Goal: Find specific page/section: Find specific page/section

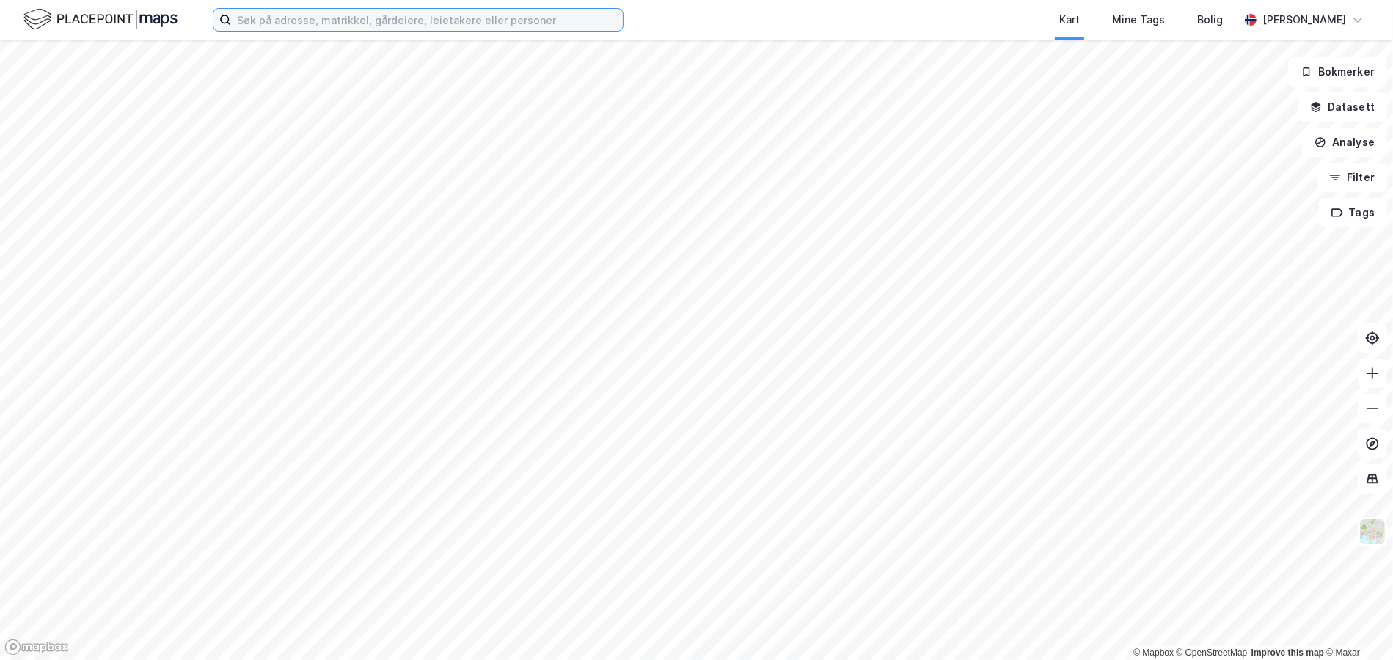
click at [277, 18] on input at bounding box center [427, 20] width 392 height 22
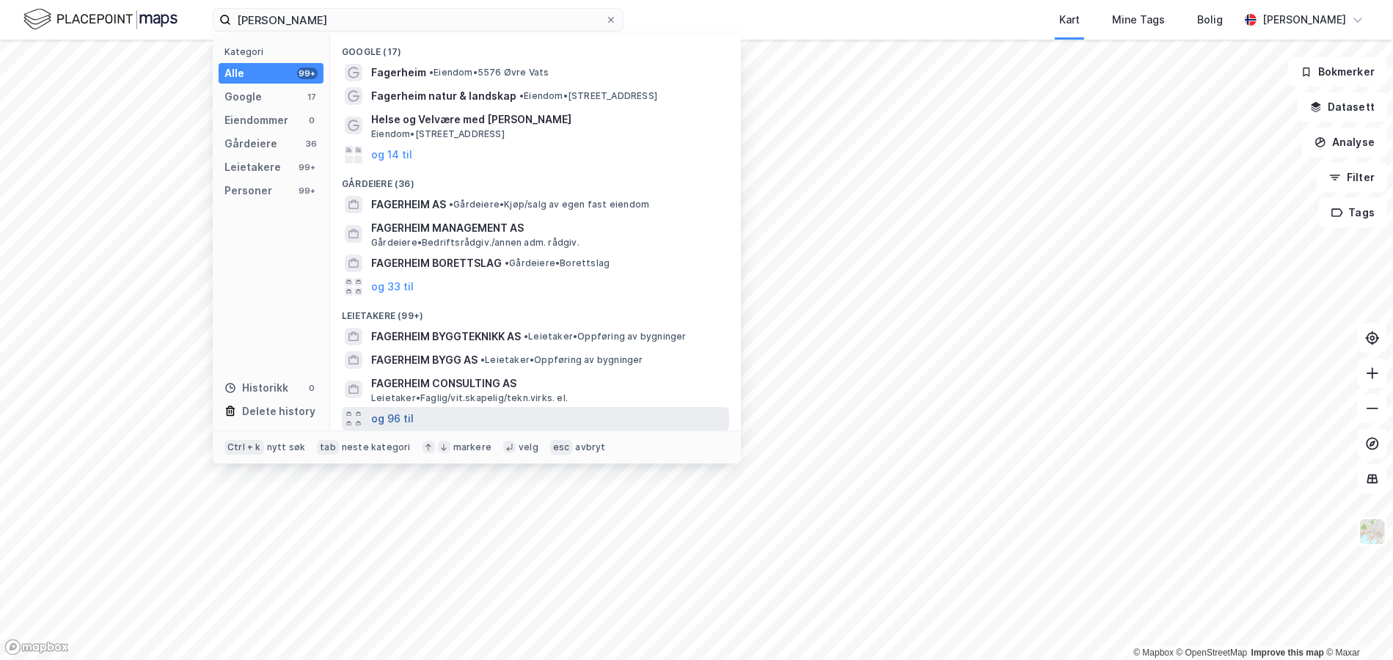
click at [408, 419] on button "og 96 til" at bounding box center [392, 419] width 43 height 18
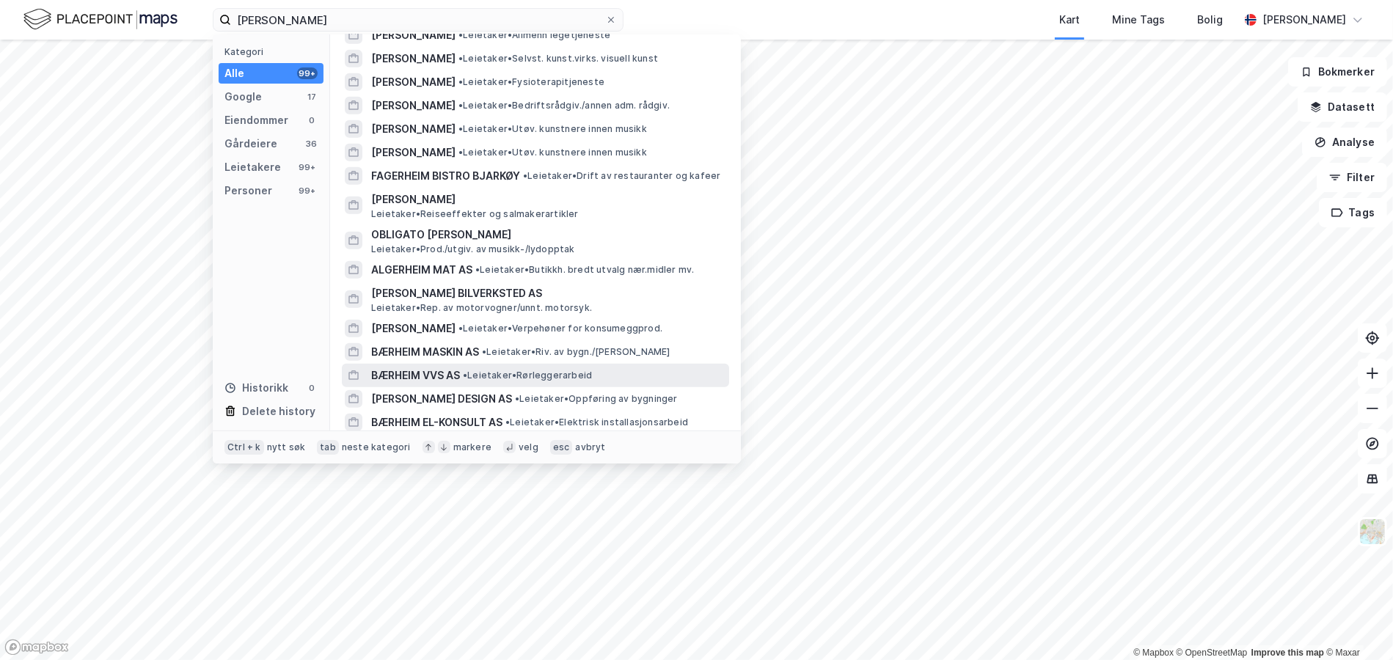
scroll to position [806, 0]
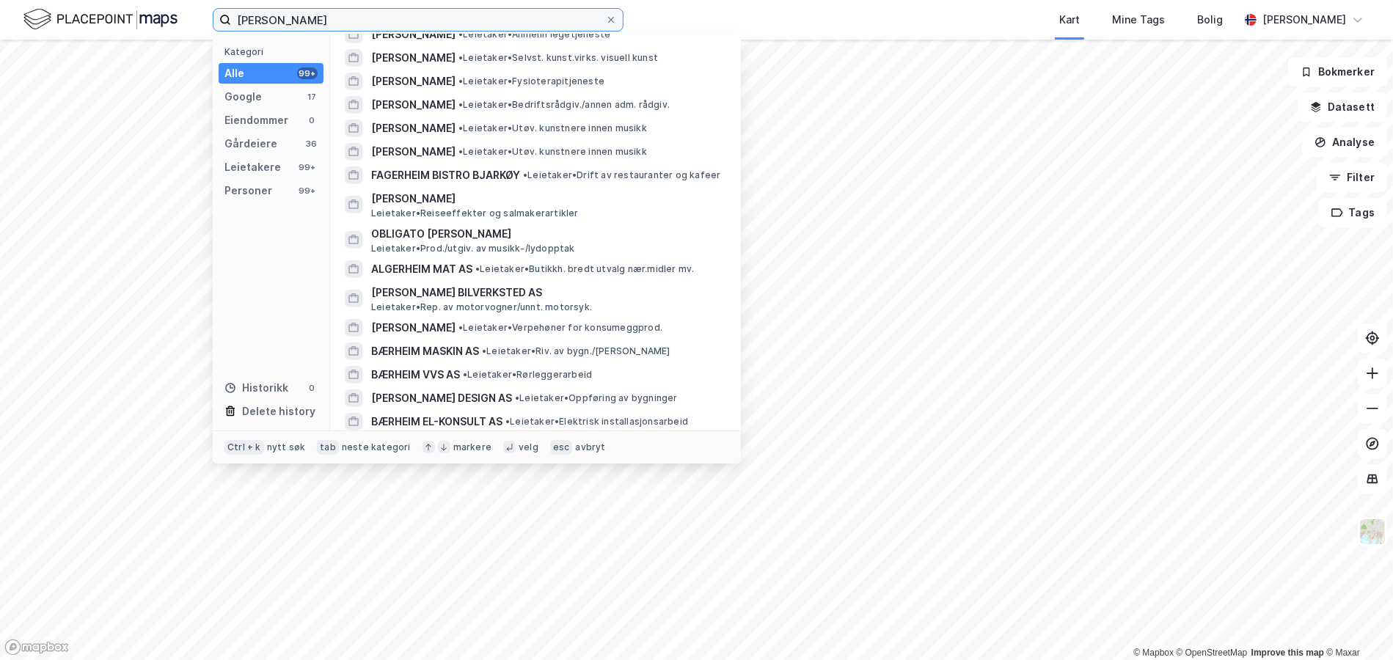
click at [334, 18] on input "[PERSON_NAME]" at bounding box center [418, 20] width 374 height 22
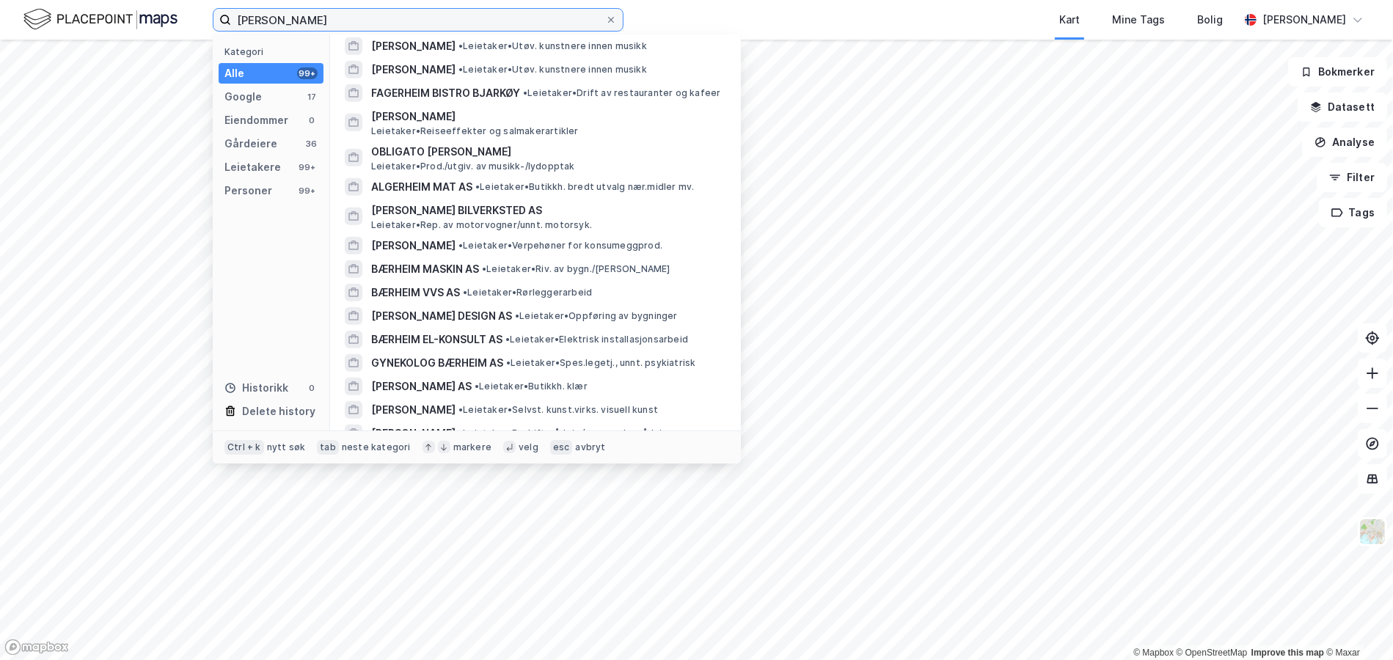
scroll to position [586, 0]
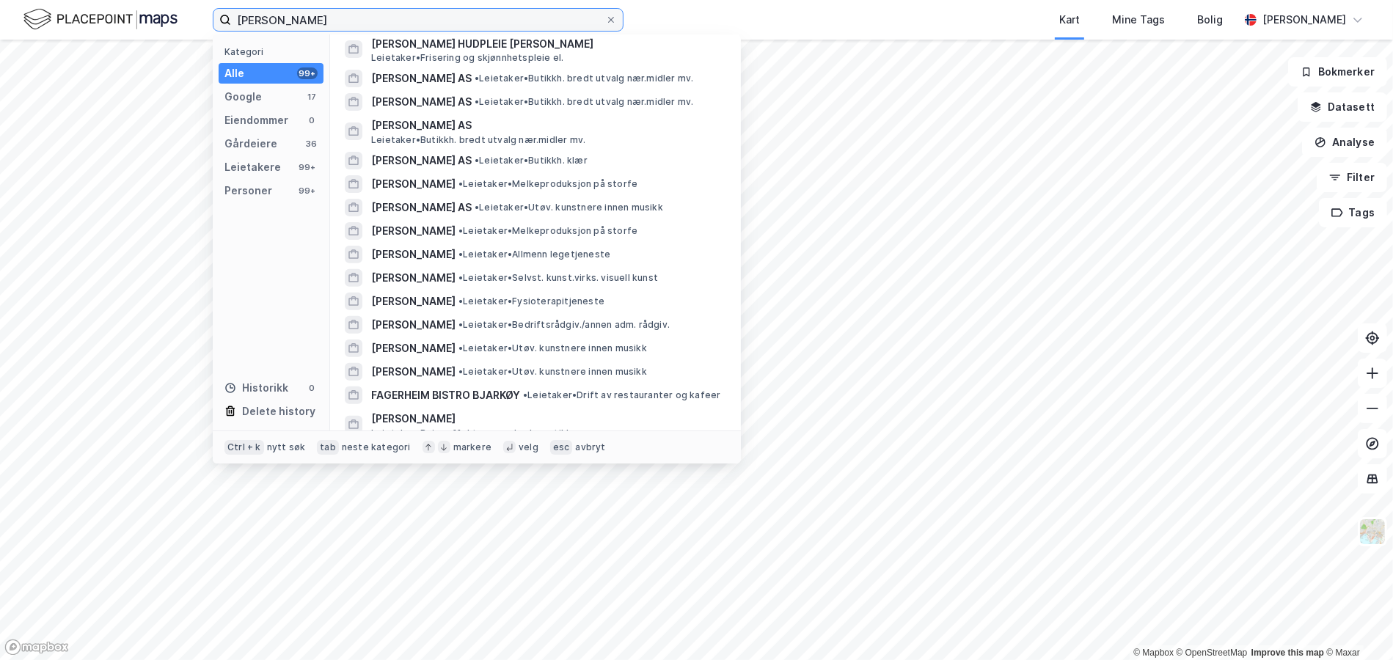
click at [370, 18] on input "[PERSON_NAME]" at bounding box center [418, 20] width 374 height 22
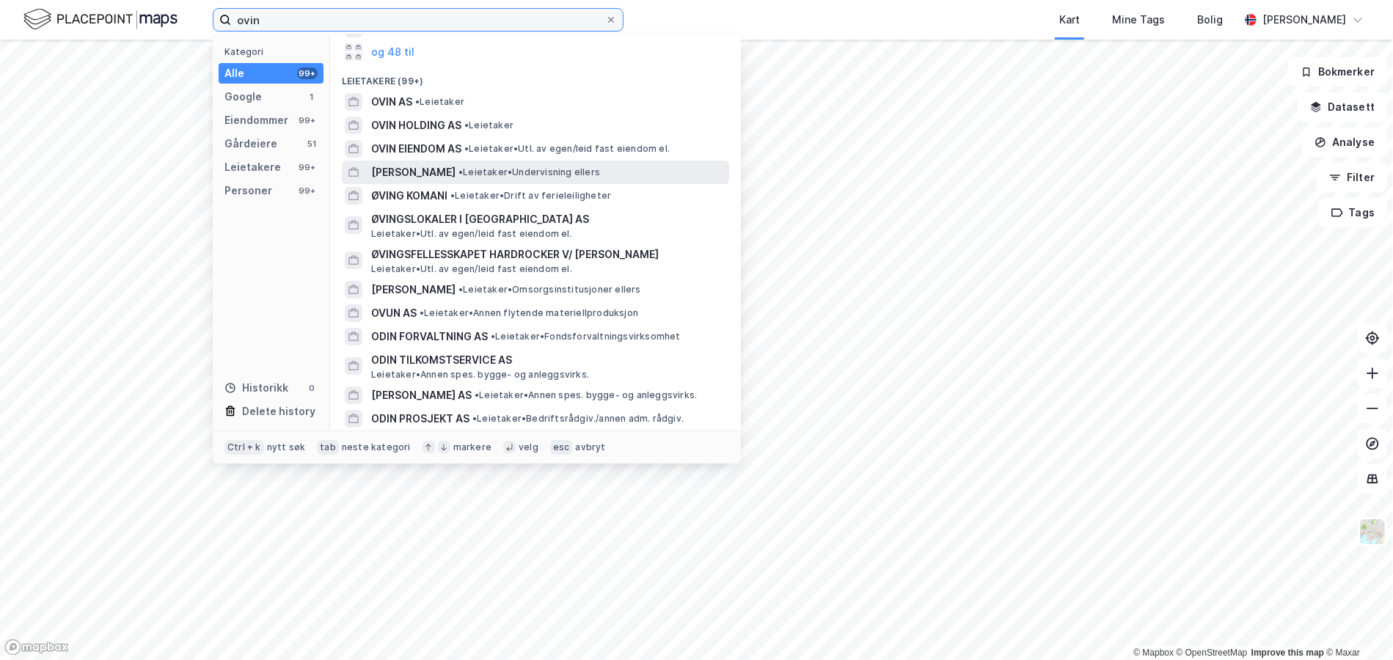
scroll to position [293, 0]
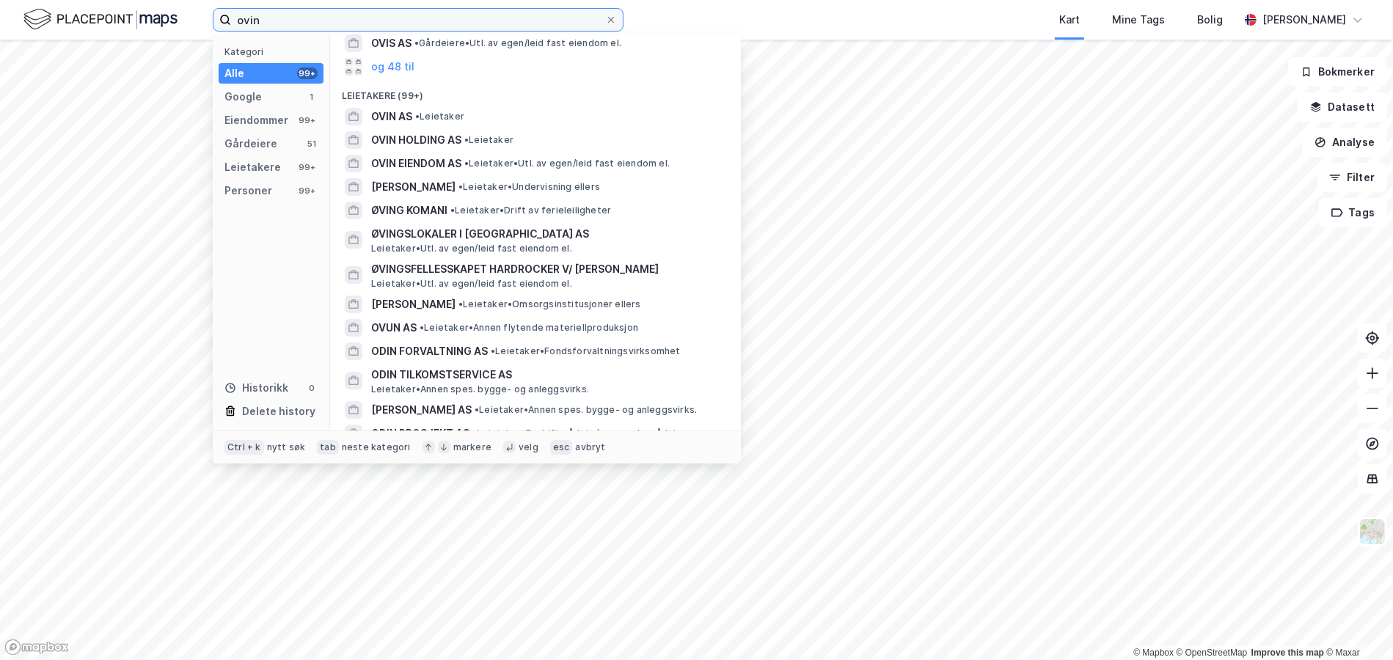
type input "ovin"
